Goal: Transaction & Acquisition: Purchase product/service

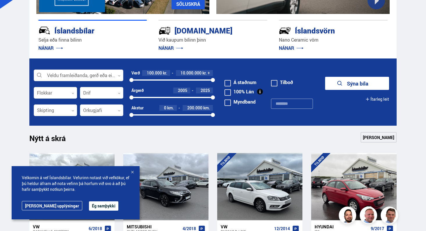
scroll to position [127, 0]
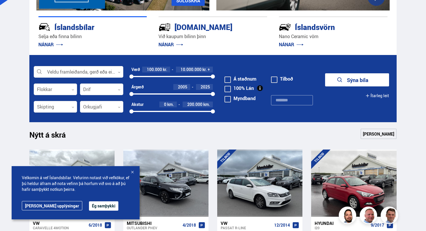
click at [229, 89] on span at bounding box center [228, 89] width 6 height 6
click at [347, 78] on button "Sýna 76 bíla" at bounding box center [357, 79] width 64 height 13
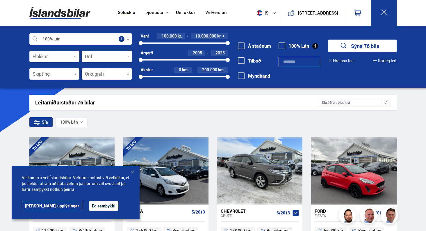
click at [89, 207] on button "Ég samþykki" at bounding box center [103, 205] width 29 height 9
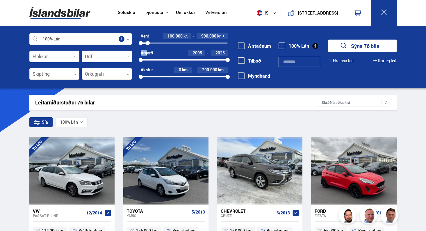
drag, startPoint x: 227, startPoint y: 42, endPoint x: 148, endPoint y: 52, distance: 80.1
click at [148, 52] on div "Verð 100.000 kr. 900.000 kr. + 100000 881198 Árgerð 2005 2025 2005 2025 Akstur …" at bounding box center [180, 58] width 96 height 51
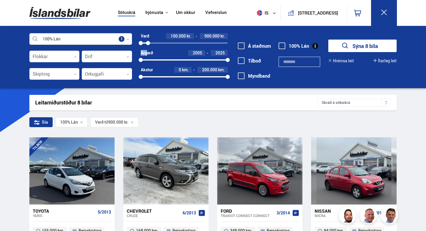
click at [81, 38] on div at bounding box center [80, 39] width 103 height 12
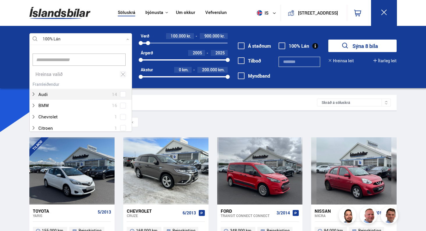
scroll to position [87, 101]
